Goal: Task Accomplishment & Management: Manage account settings

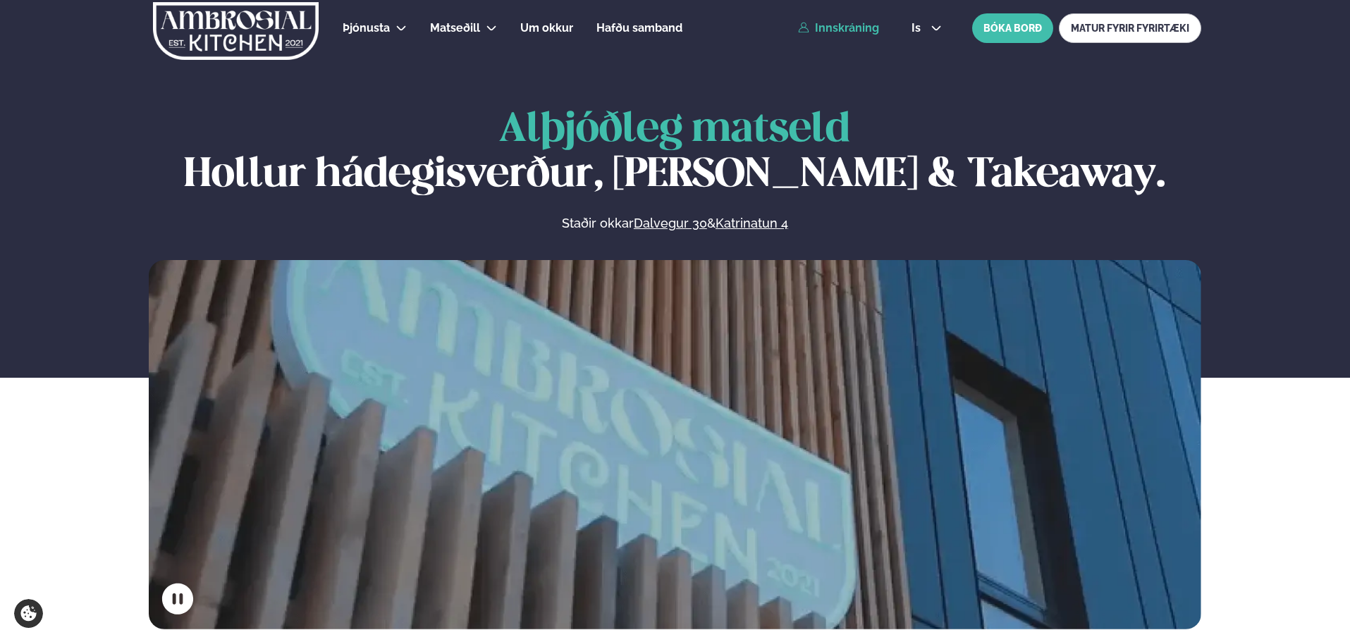
click at [851, 28] on link "Innskráning" at bounding box center [838, 28] width 81 height 13
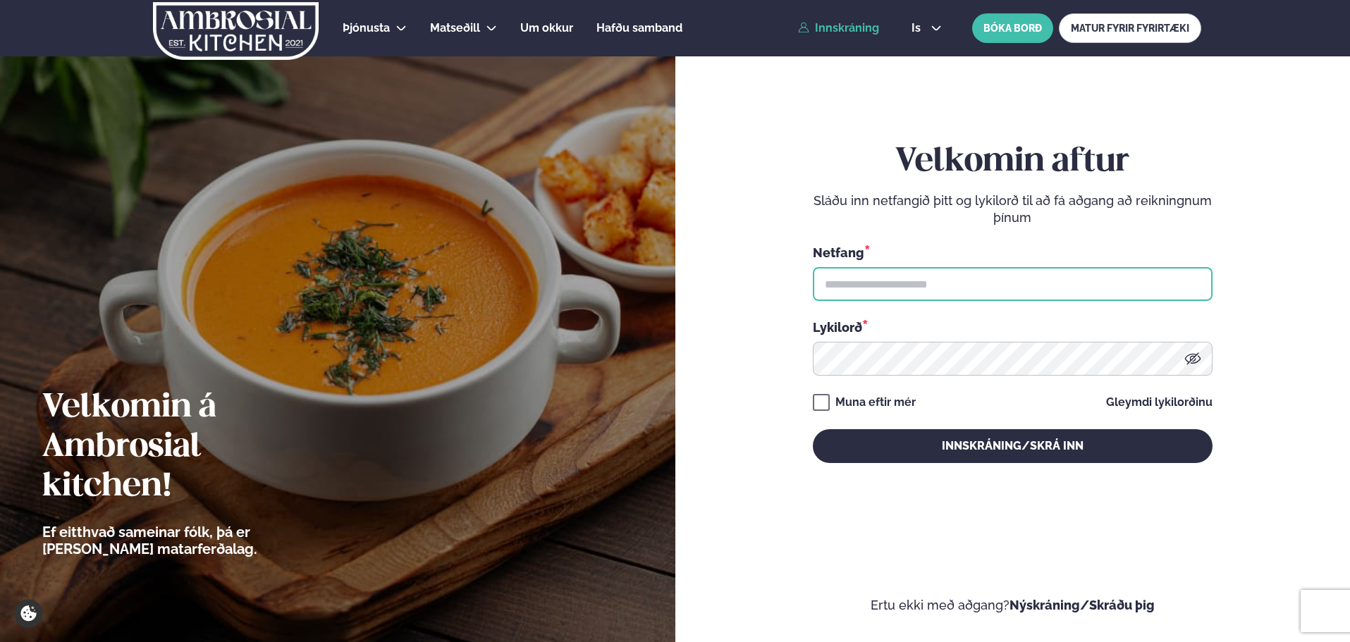
drag, startPoint x: 861, startPoint y: 285, endPoint x: 872, endPoint y: 296, distance: 15.5
click at [861, 285] on input "text" at bounding box center [1013, 284] width 400 height 34
type input "**********"
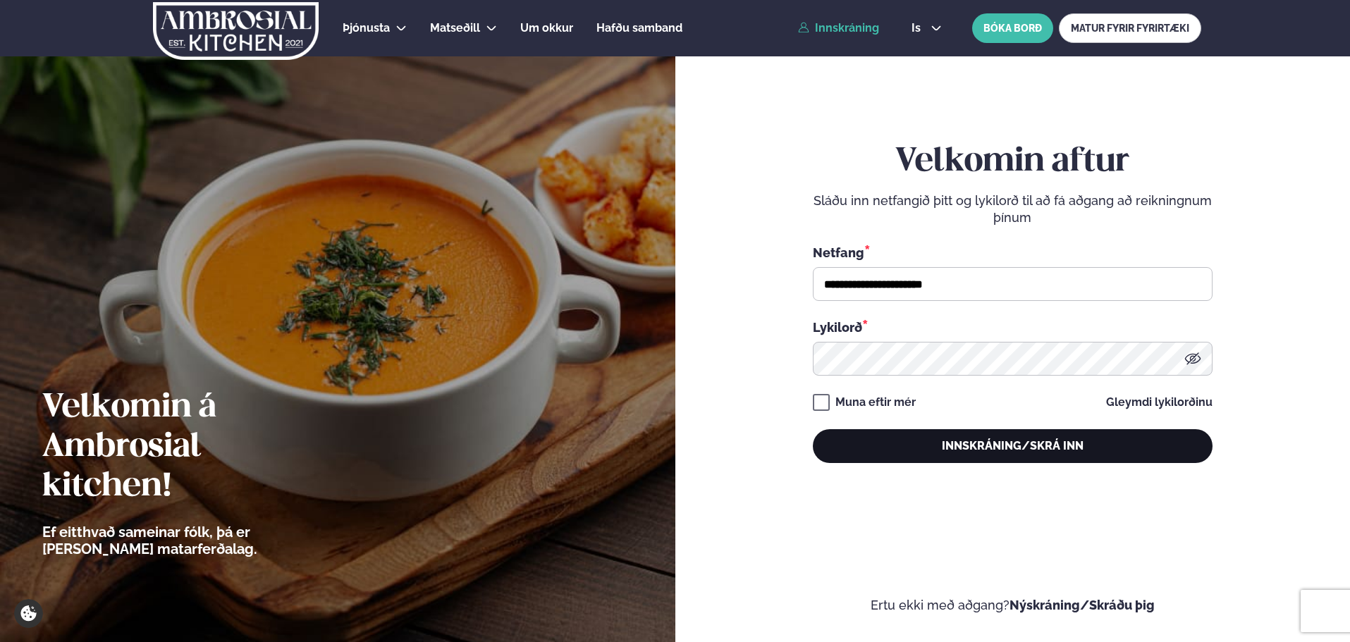
click at [943, 456] on button "Innskráning/Skrá inn" at bounding box center [1013, 446] width 400 height 34
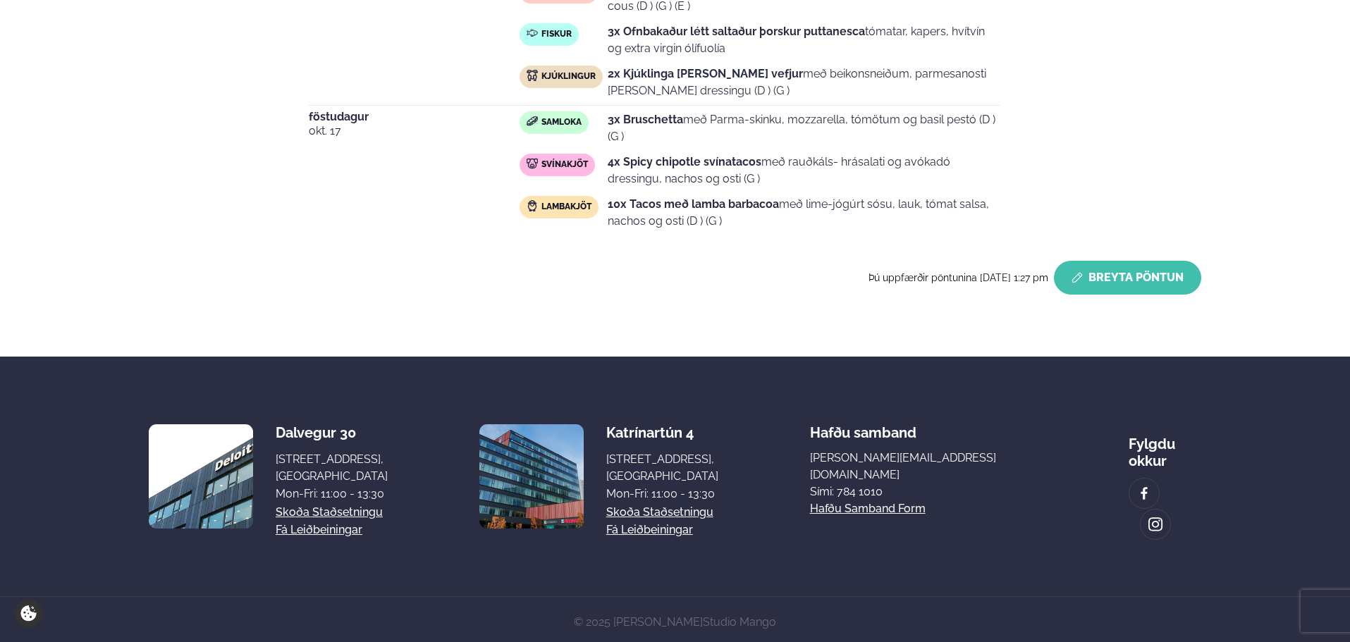
click at [1124, 271] on button "Breyta Pöntun" at bounding box center [1127, 278] width 147 height 34
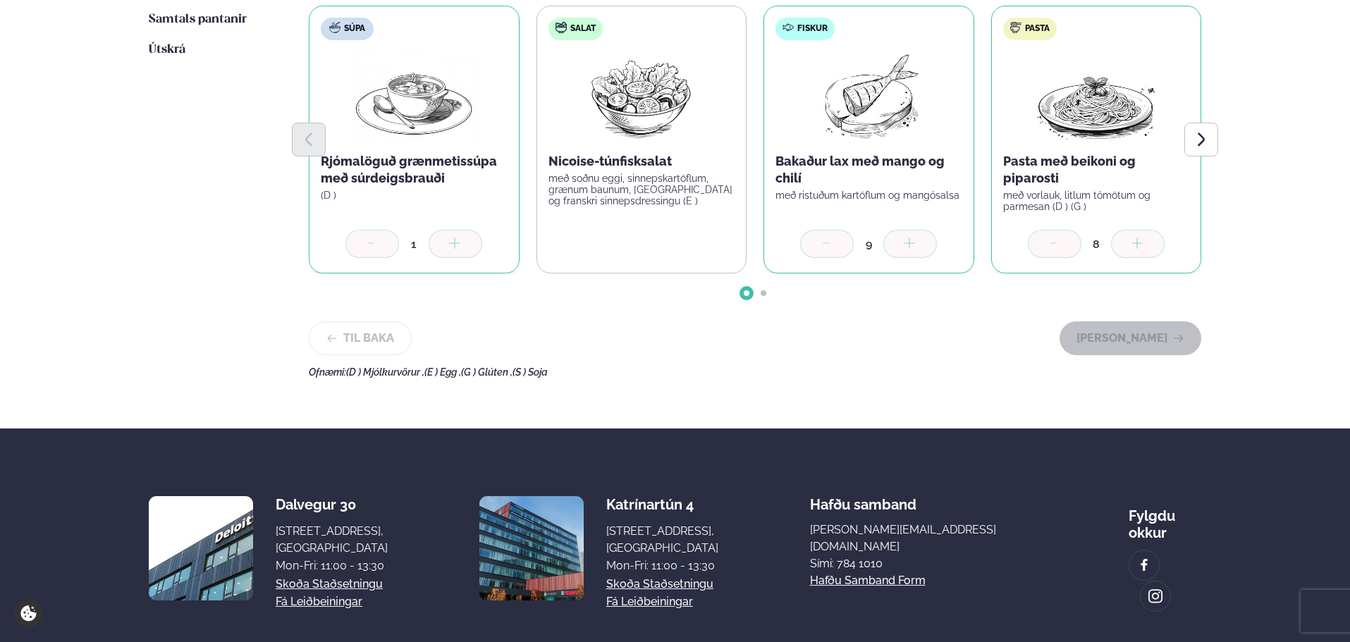
scroll to position [399, 0]
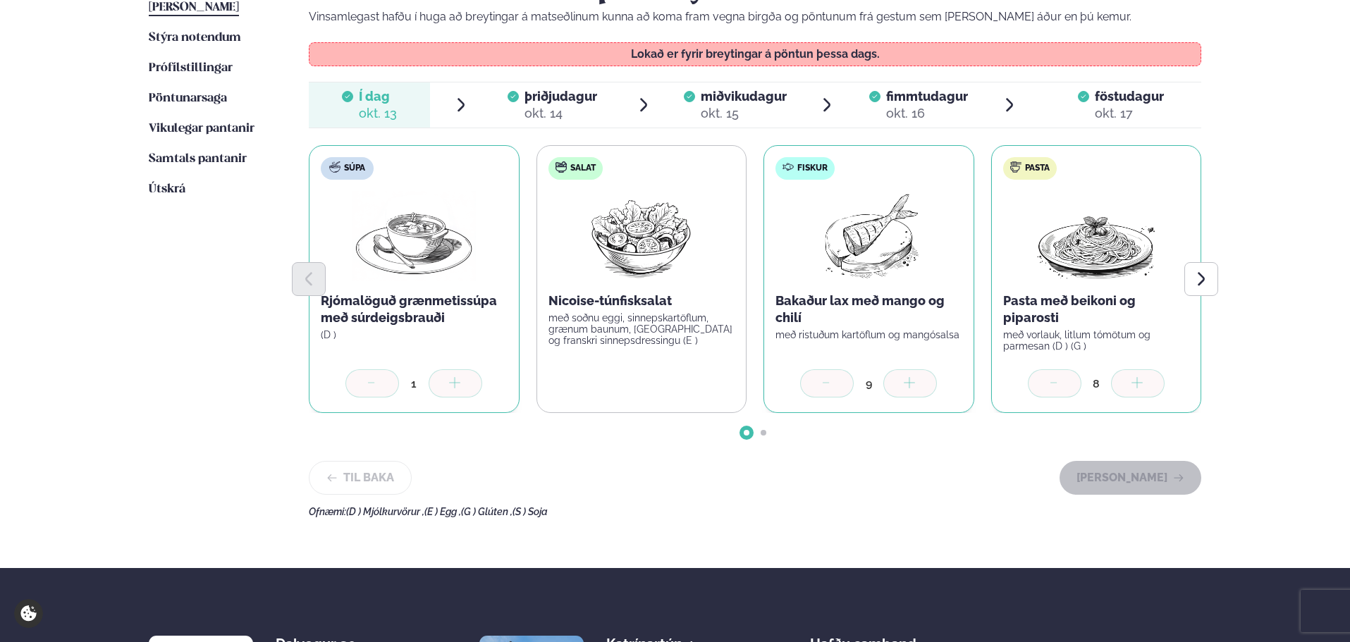
click at [583, 106] on div "okt. 14" at bounding box center [560, 113] width 73 height 17
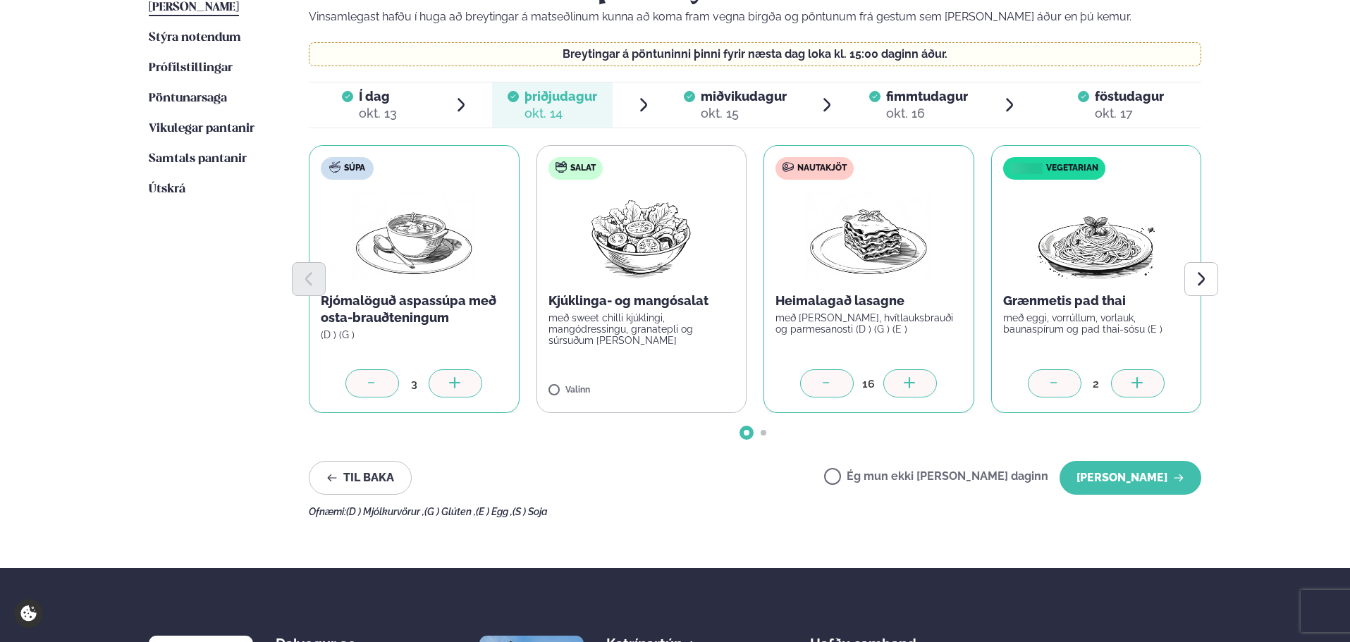
click at [1134, 382] on icon at bounding box center [1138, 384] width 14 height 14
click at [1139, 475] on button "[PERSON_NAME]" at bounding box center [1130, 478] width 142 height 34
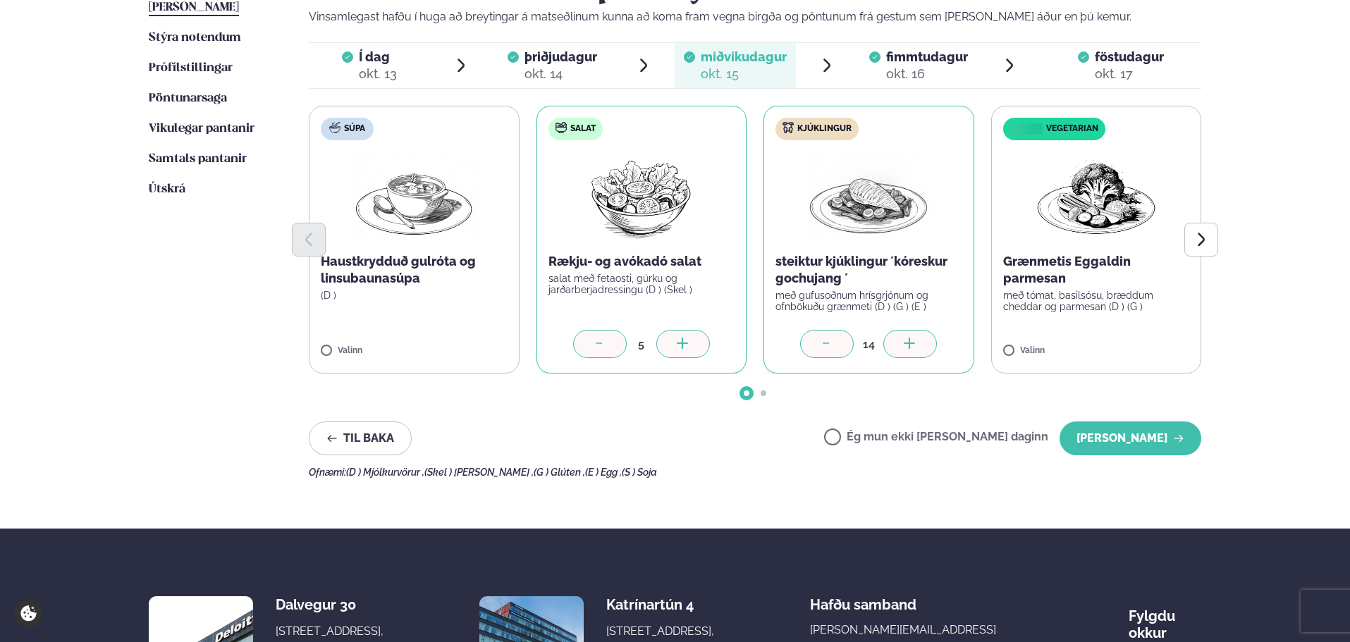
click at [670, 341] on div at bounding box center [683, 344] width 54 height 28
click at [1164, 440] on button "[PERSON_NAME]" at bounding box center [1130, 438] width 142 height 34
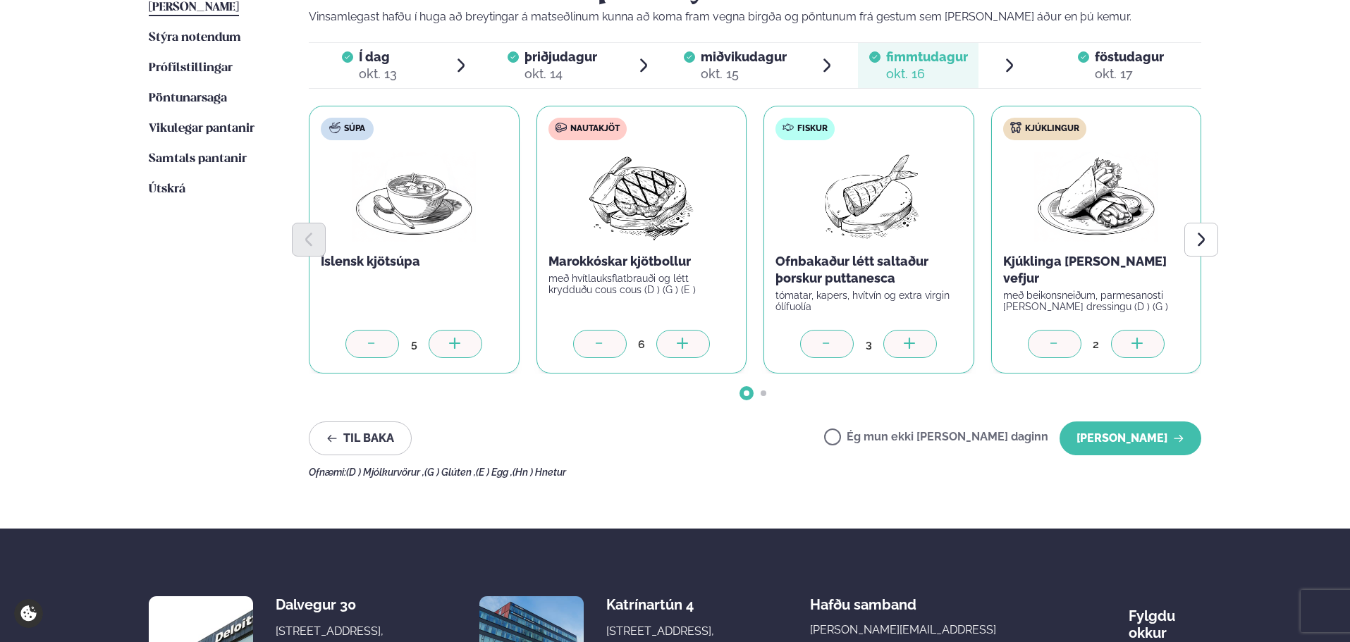
click at [903, 345] on icon at bounding box center [910, 345] width 14 height 14
click at [1133, 445] on button "[PERSON_NAME]" at bounding box center [1130, 438] width 142 height 34
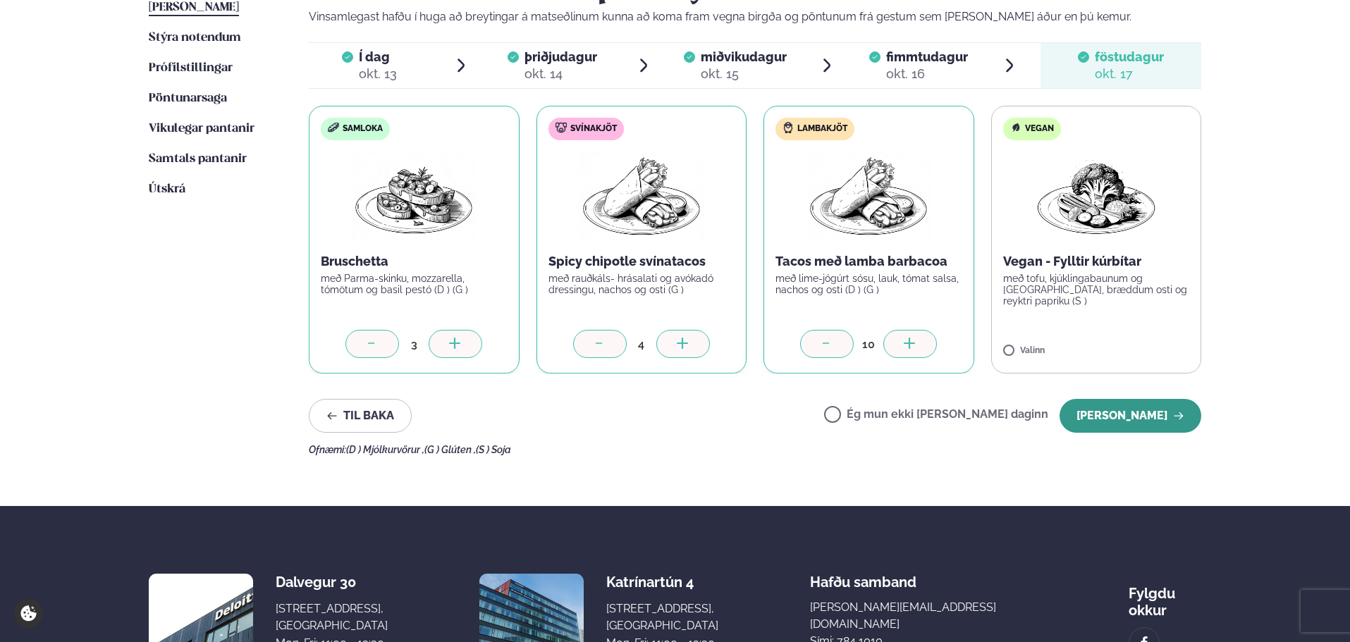
click at [1105, 418] on button "[PERSON_NAME]" at bounding box center [1130, 416] width 142 height 34
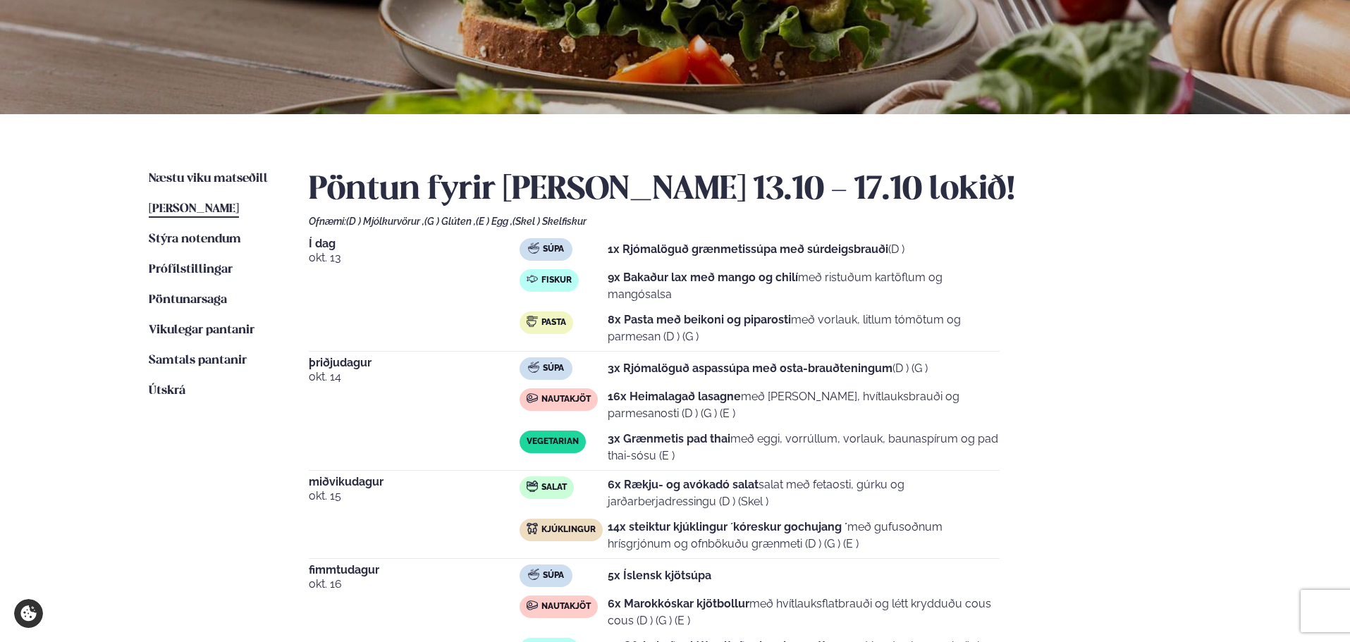
scroll to position [0, 0]
